Goal: Transaction & Acquisition: Purchase product/service

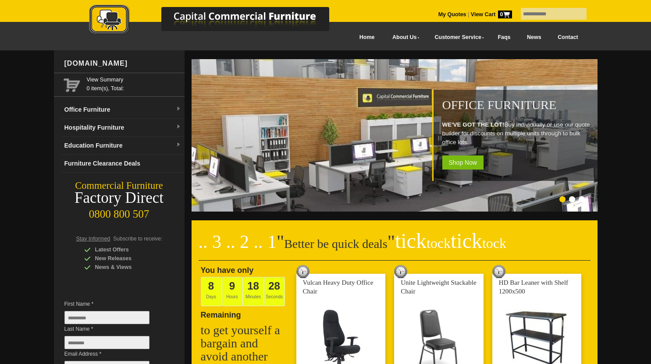
click at [167, 128] on link "Hospitality Furniture" at bounding box center [123, 128] width 124 height 18
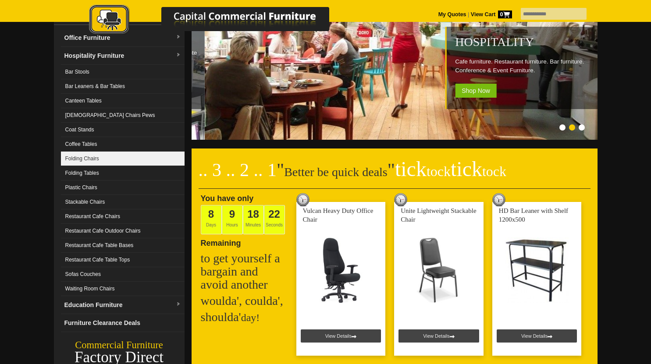
scroll to position [72, 0]
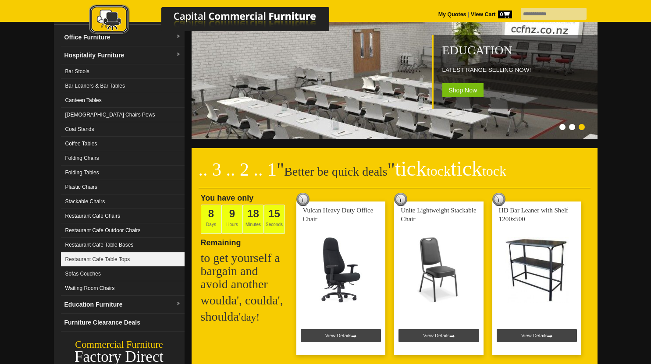
click at [142, 262] on link "Restaurant Cafe Table Tops" at bounding box center [123, 259] width 124 height 14
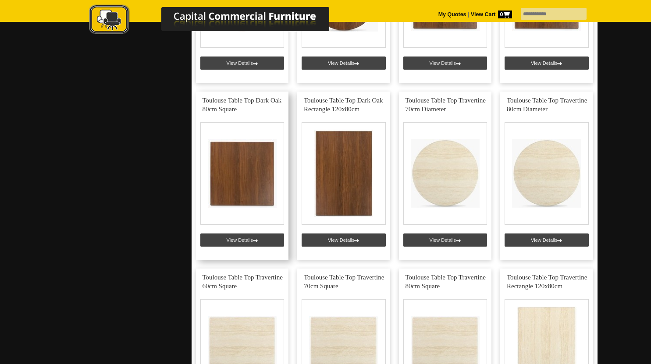
scroll to position [855, 0]
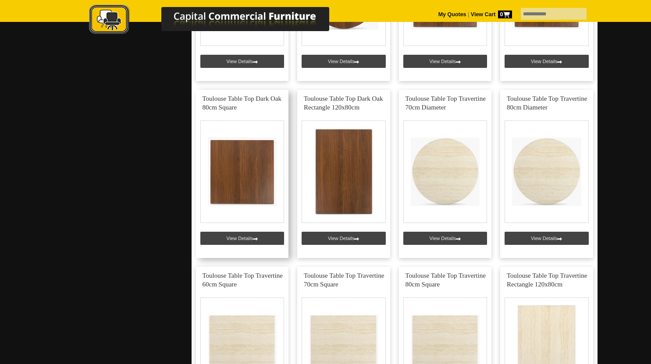
click at [265, 247] on link at bounding box center [242, 174] width 93 height 168
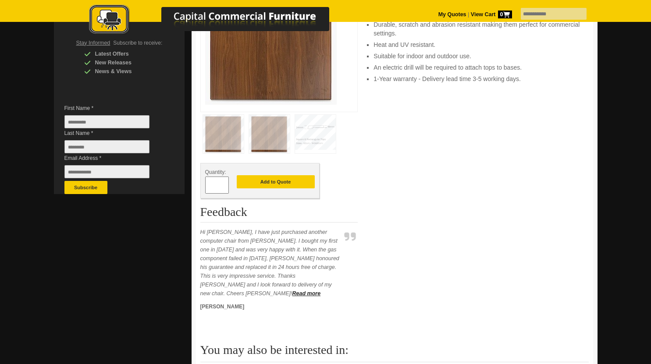
scroll to position [195, 0]
click at [326, 154] on img at bounding box center [315, 134] width 41 height 39
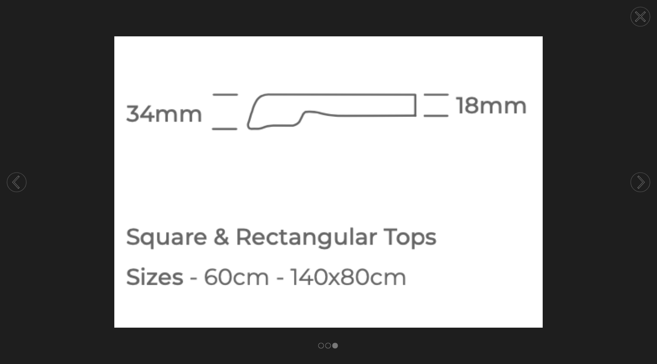
click at [560, 217] on img at bounding box center [328, 181] width 657 height 291
click at [638, 19] on icon at bounding box center [640, 16] width 9 height 9
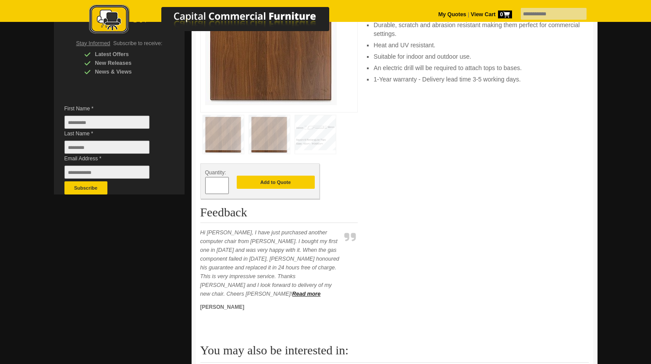
click at [280, 154] on img at bounding box center [269, 134] width 41 height 39
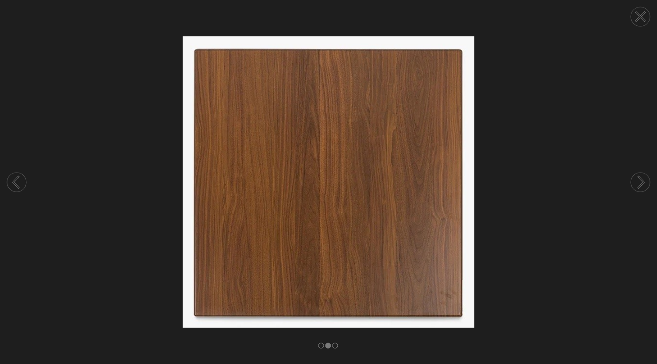
click at [650, 16] on icon at bounding box center [640, 16] width 33 height 33
